Goal: Register for event/course

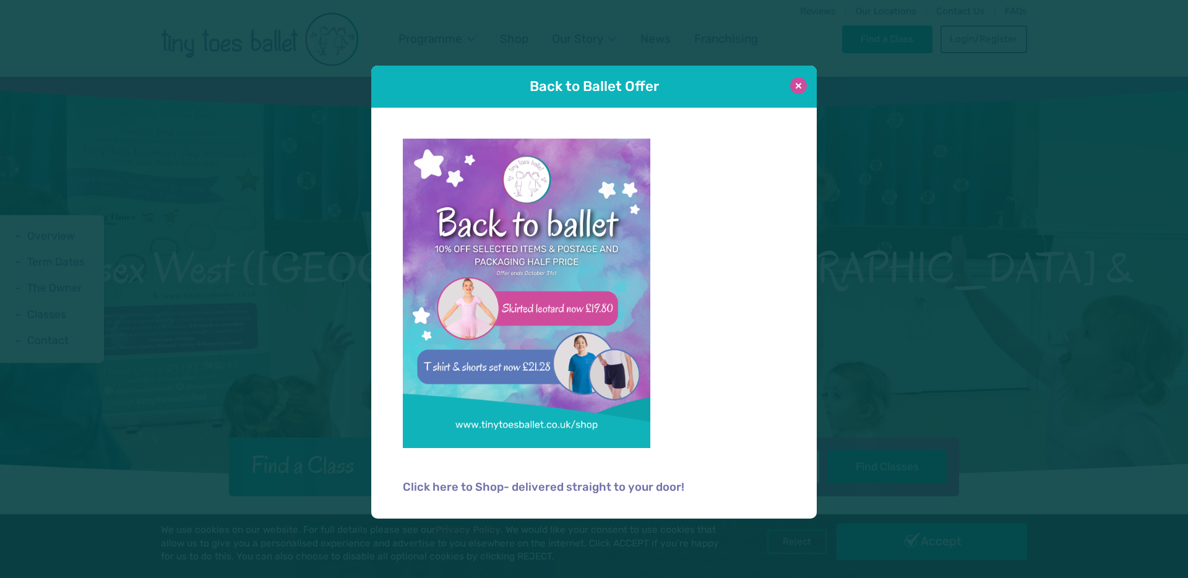
click at [799, 92] on button at bounding box center [798, 85] width 17 height 17
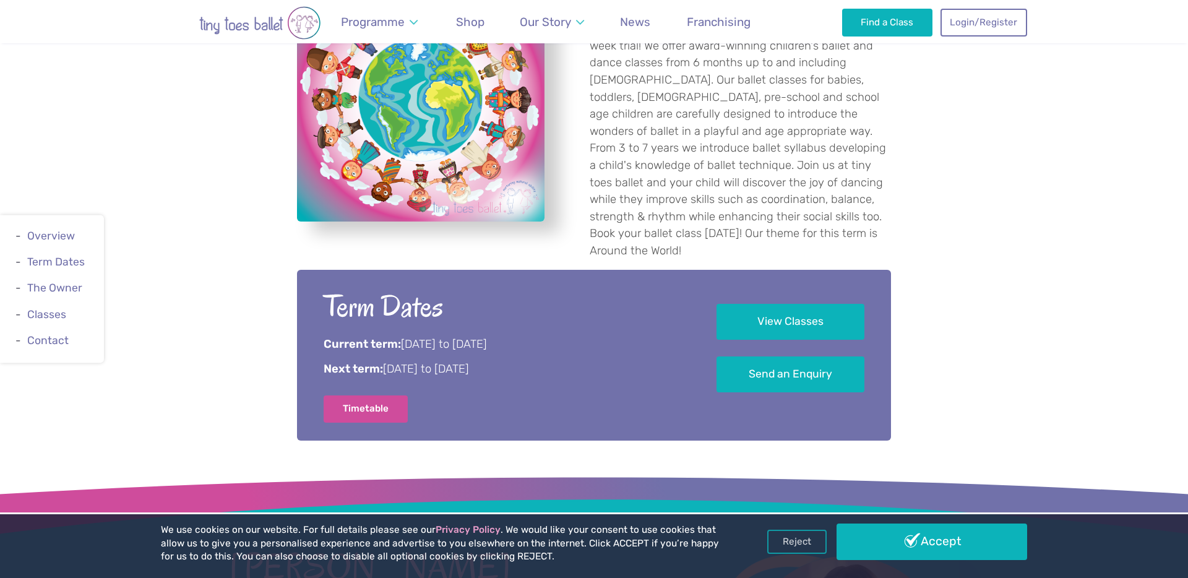
scroll to position [550, 0]
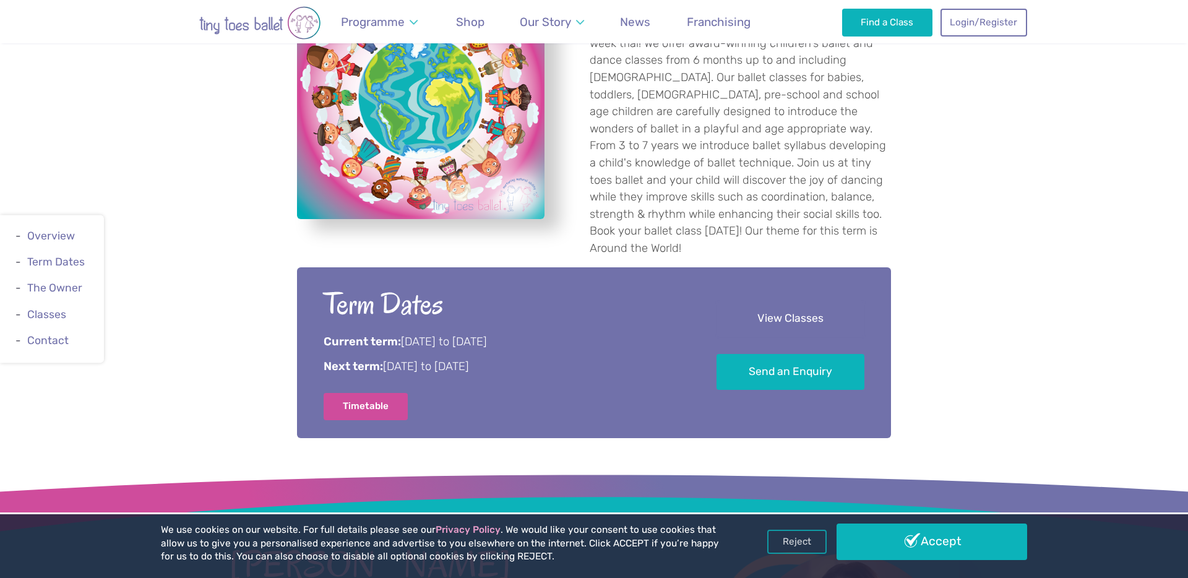
click at [728, 301] on link "View Classes" at bounding box center [791, 319] width 148 height 37
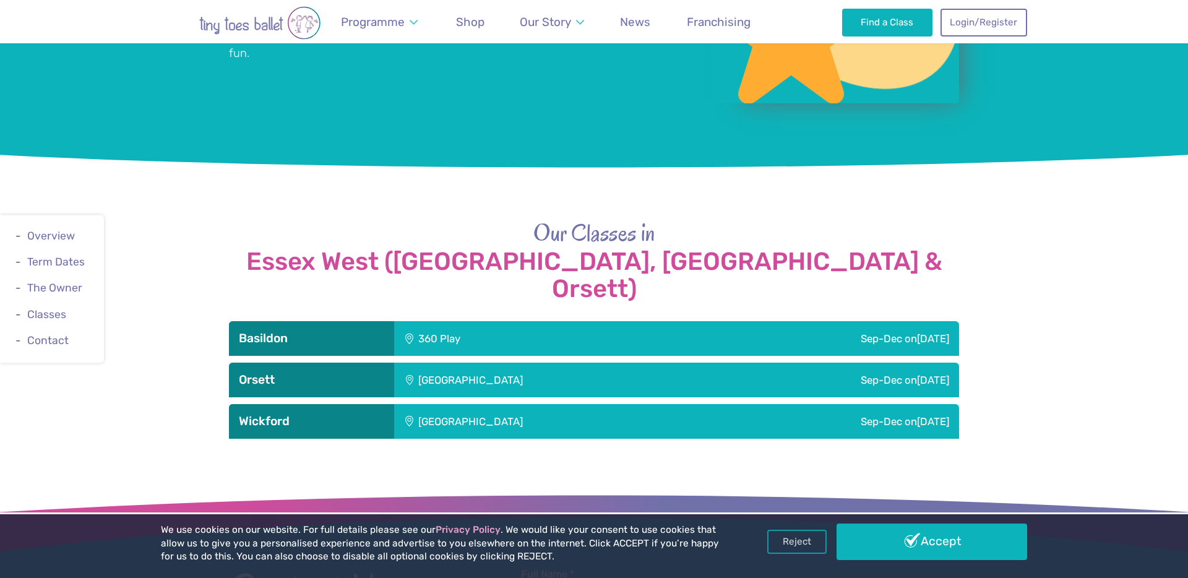
scroll to position [1256, 0]
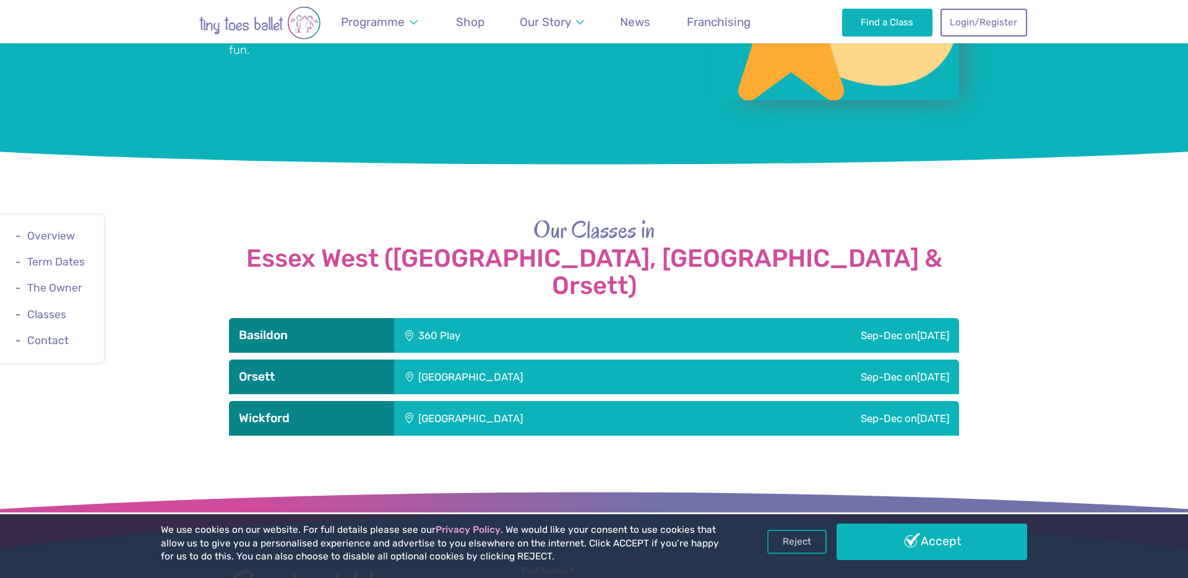
click at [886, 401] on div "Sep-Dec [DATE]" at bounding box center [835, 418] width 248 height 35
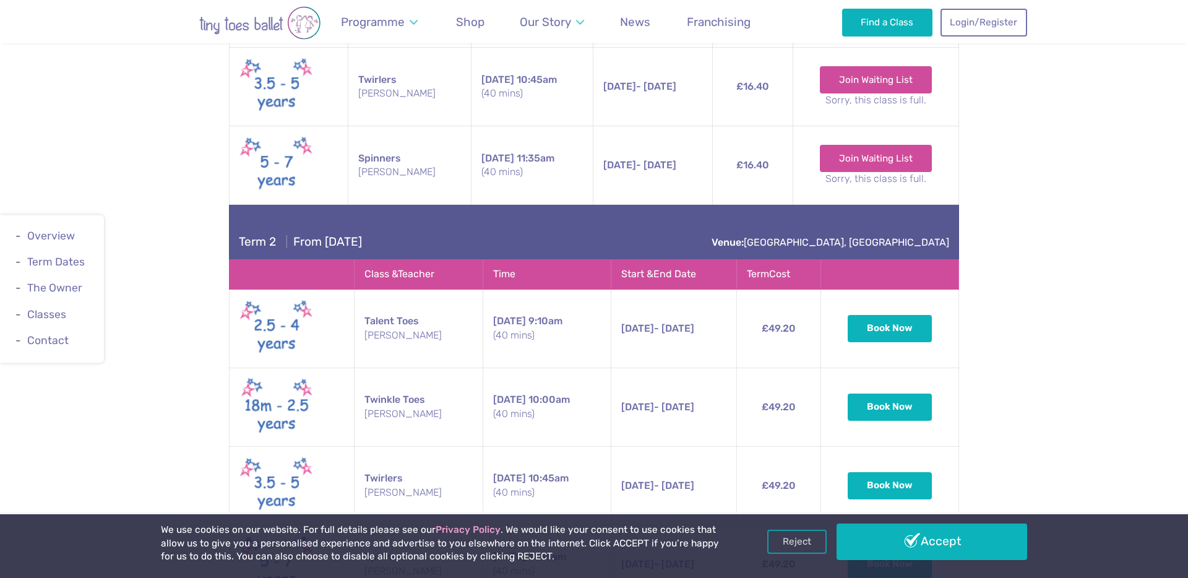
scroll to position [1886, 0]
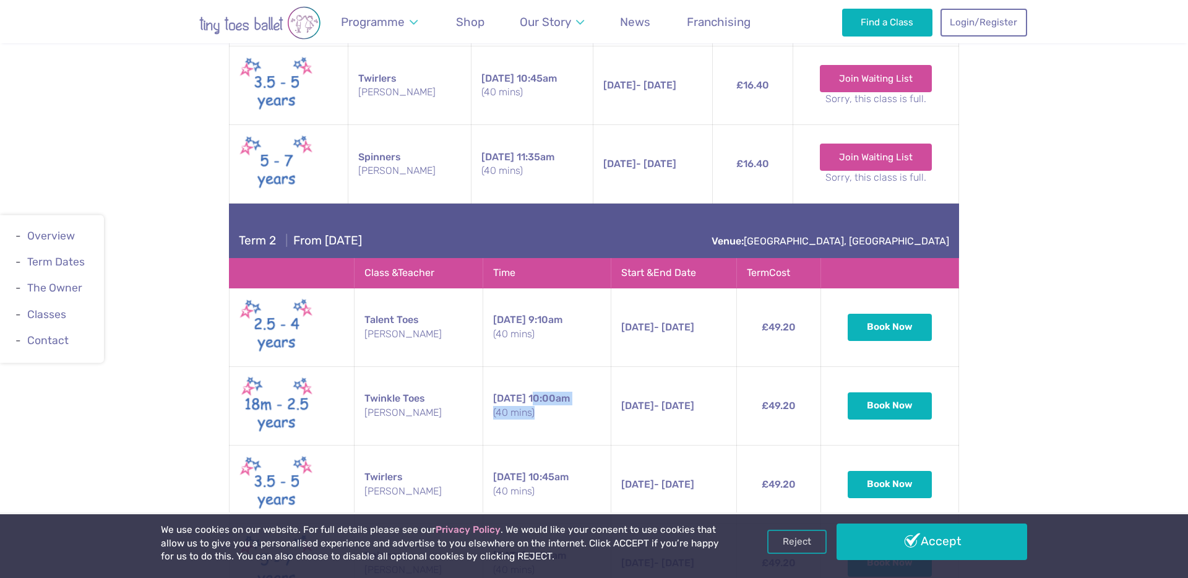
drag, startPoint x: 525, startPoint y: 350, endPoint x: 532, endPoint y: 371, distance: 22.1
click at [532, 371] on td "[DATE] 10:00am (40 mins)" at bounding box center [547, 405] width 128 height 79
click at [532, 406] on small "(40 mins)" at bounding box center [547, 413] width 108 height 14
drag, startPoint x: 532, startPoint y: 371, endPoint x: 382, endPoint y: 338, distance: 152.9
click at [382, 366] on tr "Twinkle Toes [PERSON_NAME] [DATE] 10:00am (40 mins) [DATE] - [DATE] [DATE] - [D…" at bounding box center [595, 405] width 730 height 79
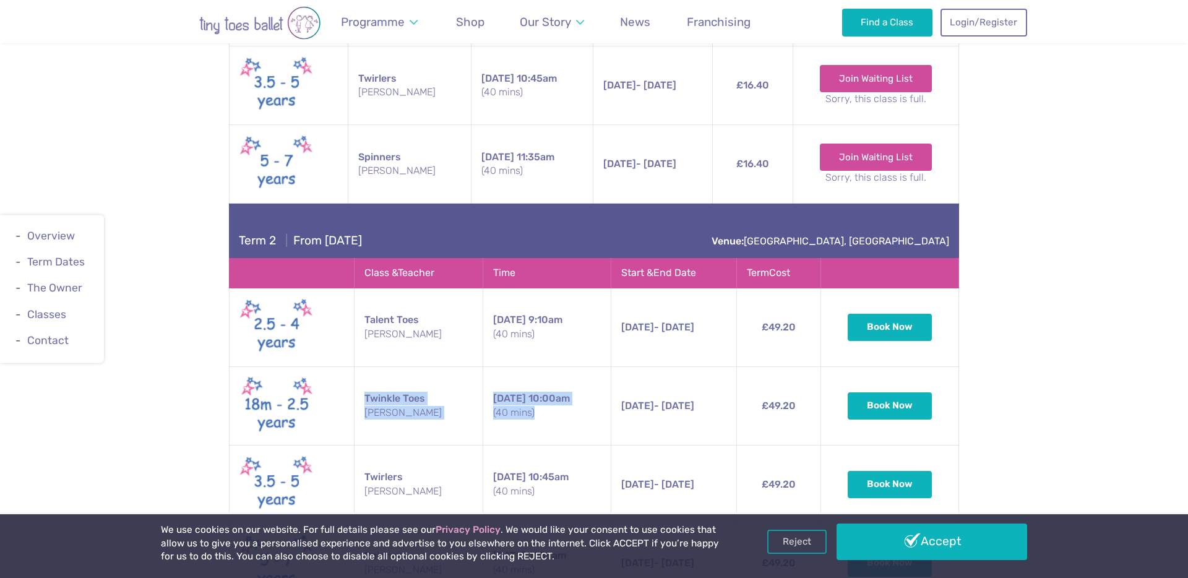
click at [391, 366] on td "Twinkle Toes [PERSON_NAME]" at bounding box center [418, 405] width 129 height 79
drag, startPoint x: 363, startPoint y: 353, endPoint x: 420, endPoint y: 373, distance: 60.9
click at [420, 373] on td "Twinkle Toes [PERSON_NAME]" at bounding box center [418, 405] width 129 height 79
click at [420, 406] on small "[PERSON_NAME]" at bounding box center [419, 413] width 108 height 14
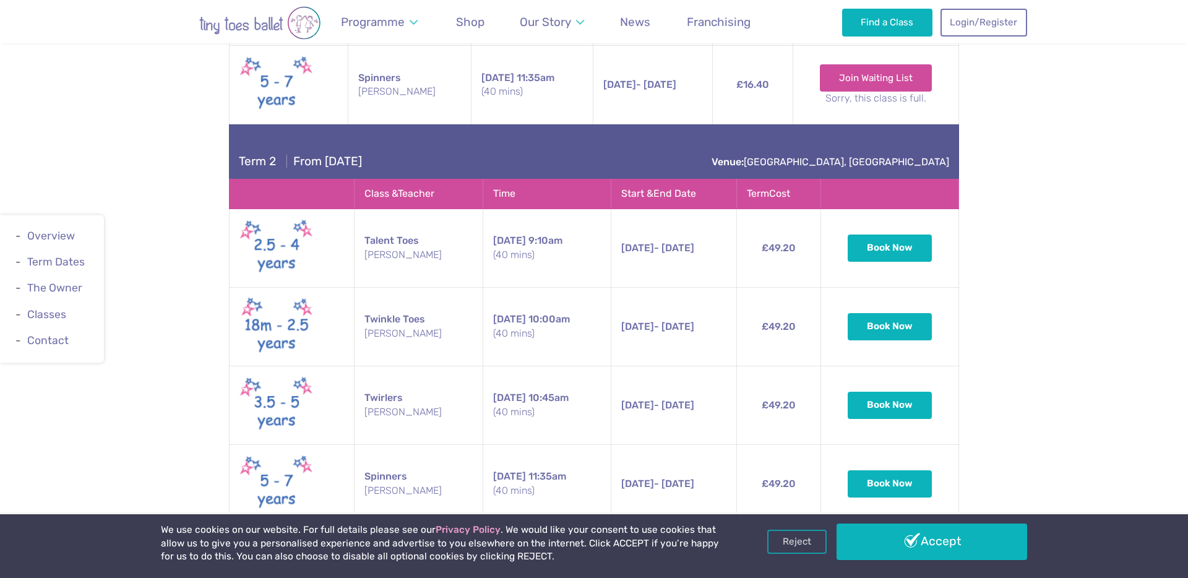
scroll to position [1970, 0]
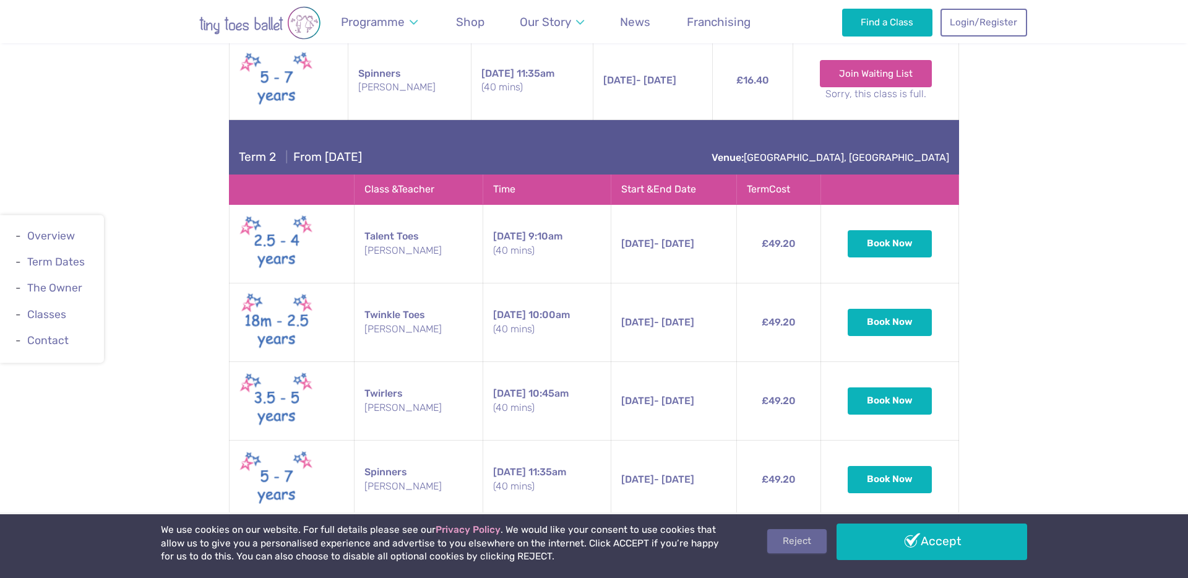
click at [789, 545] on link "Reject" at bounding box center [796, 541] width 59 height 24
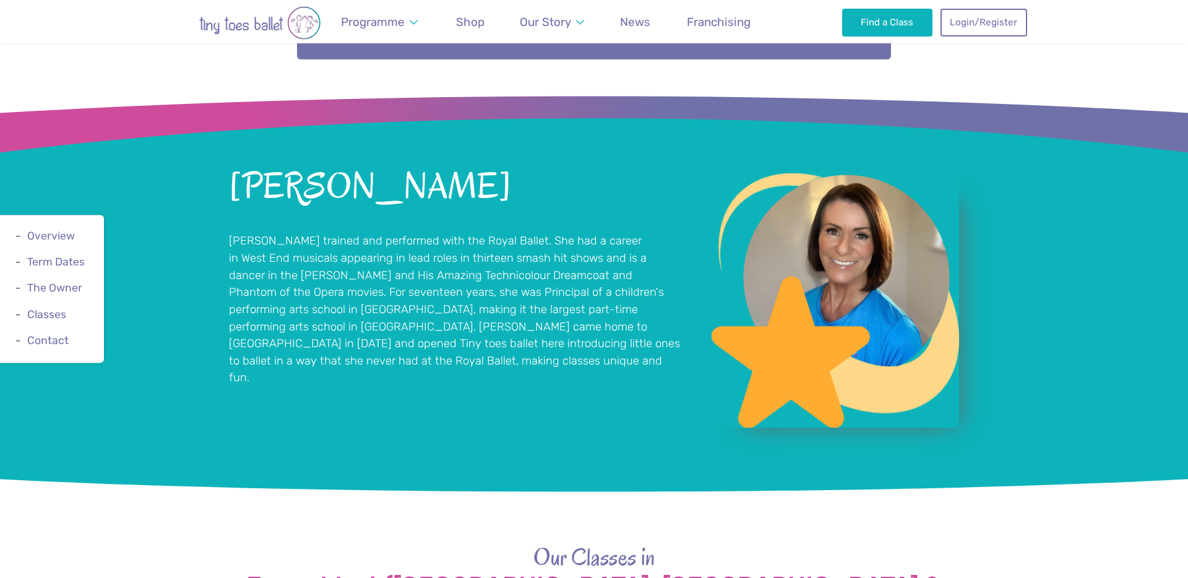
scroll to position [849, 0]
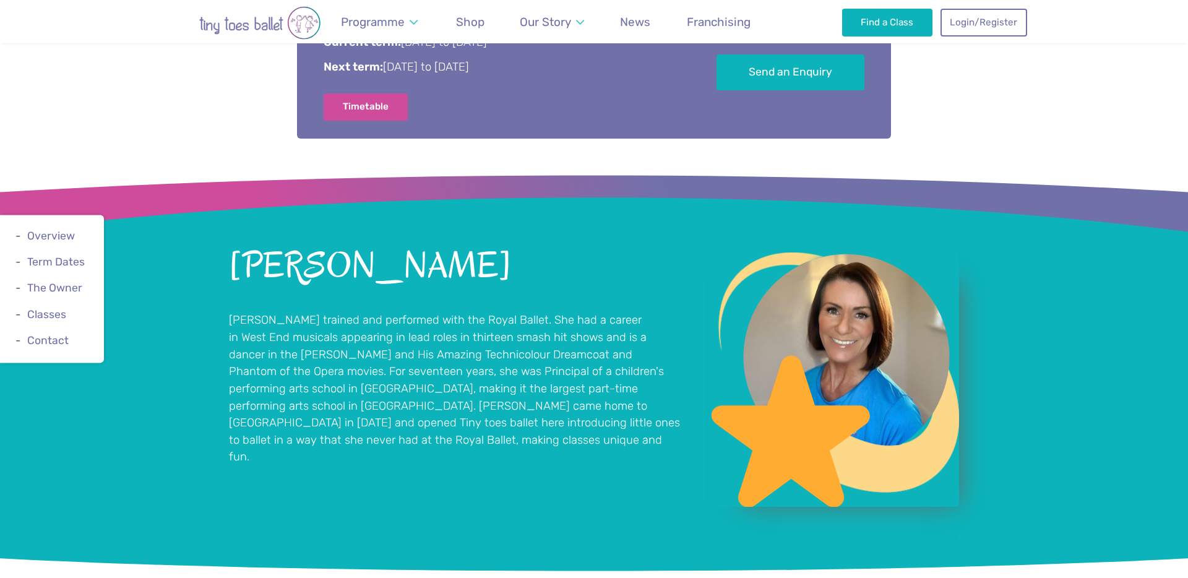
click at [222, 12] on img "Go to home page" at bounding box center [260, 22] width 198 height 33
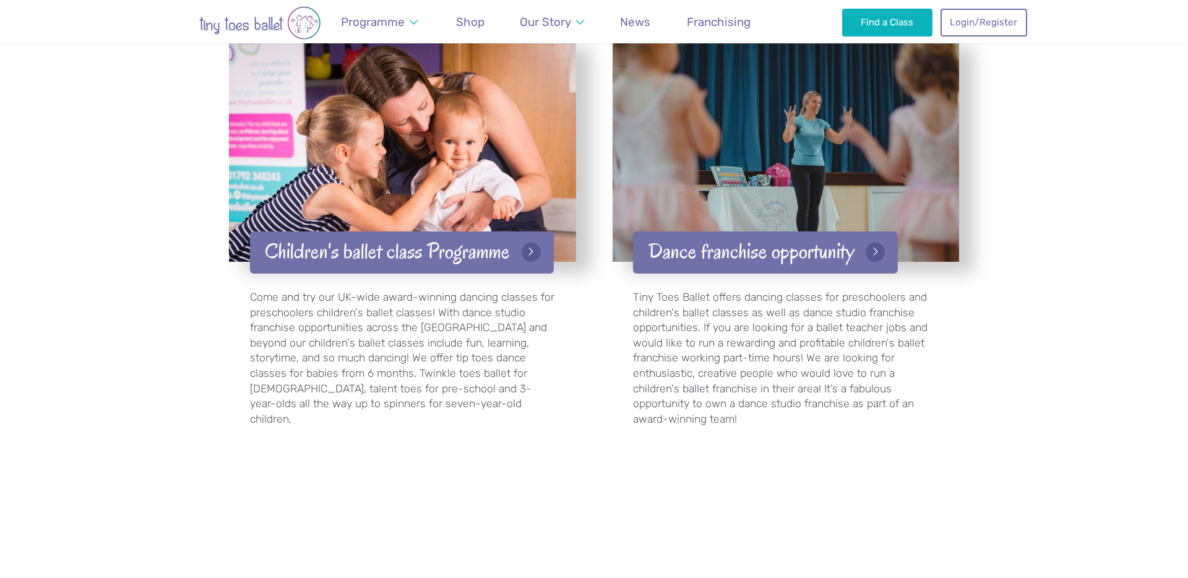
scroll to position [2171, 0]
